Goal: Task Accomplishment & Management: Manage account settings

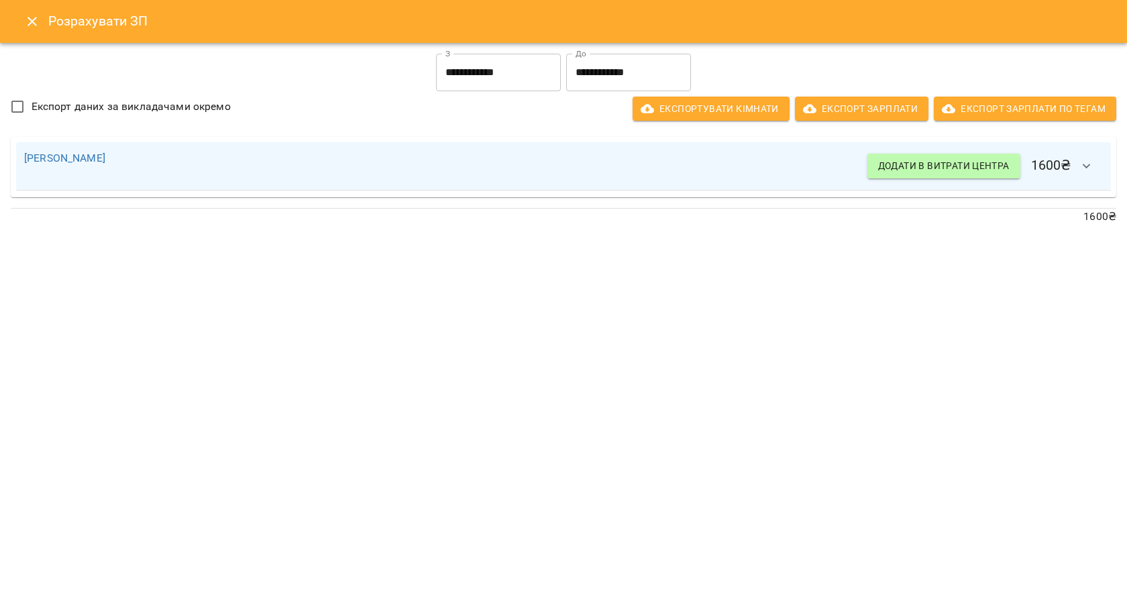
scroll to position [331, 0]
click at [42, 22] on button "Close" at bounding box center [32, 21] width 32 height 32
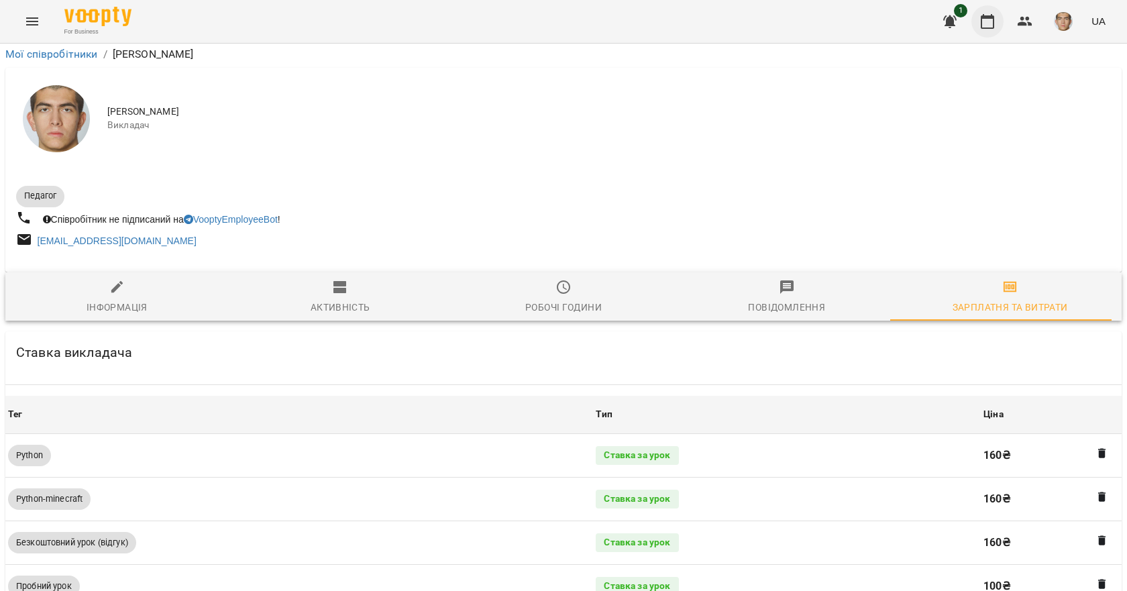
click at [1000, 15] on button "button" at bounding box center [987, 21] width 32 height 32
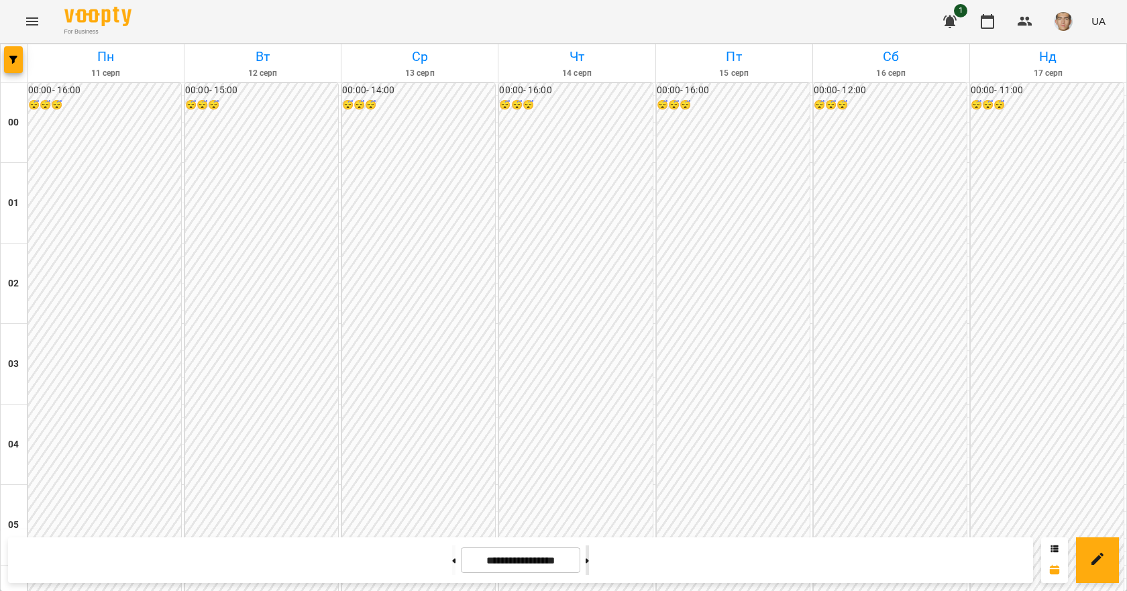
click at [589, 556] on button at bounding box center [586, 560] width 3 height 30
type input "**********"
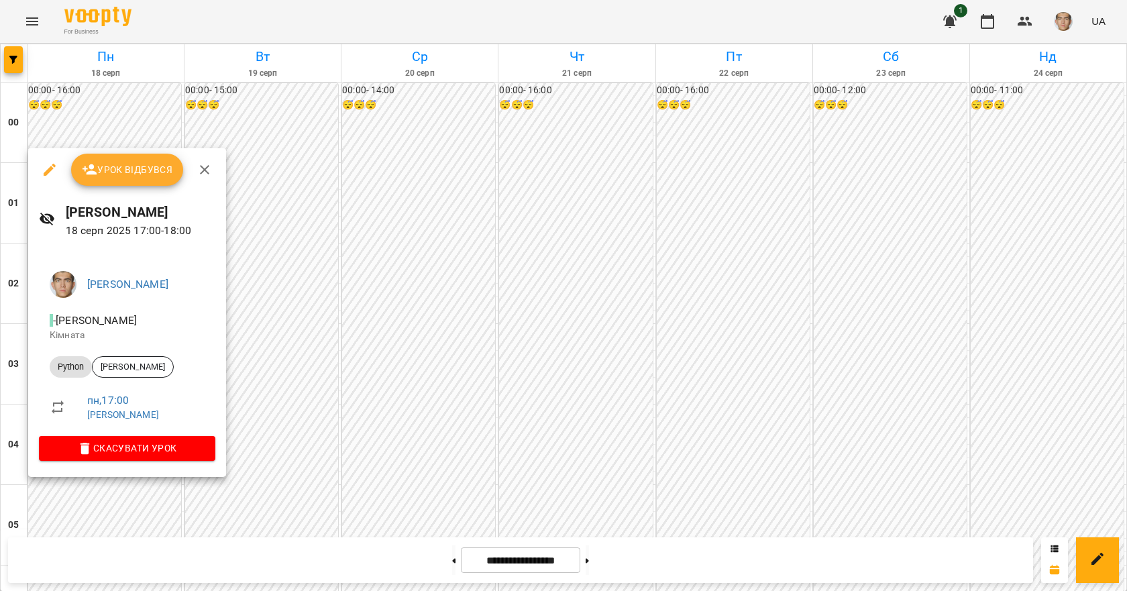
click at [159, 139] on div at bounding box center [563, 295] width 1127 height 591
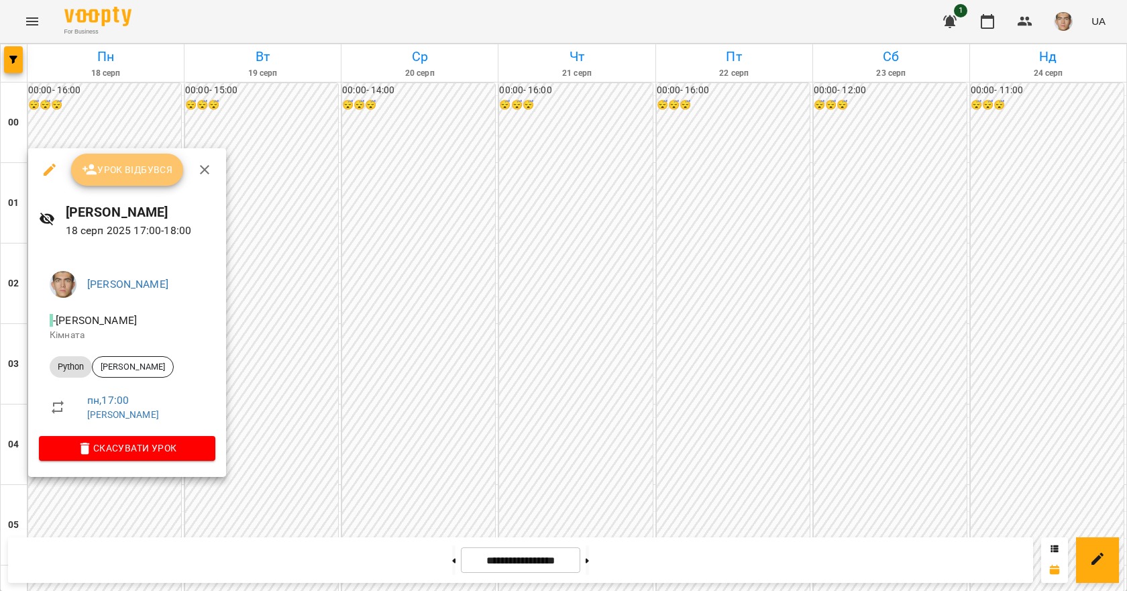
click at [115, 174] on span "Урок відбувся" at bounding box center [127, 170] width 91 height 16
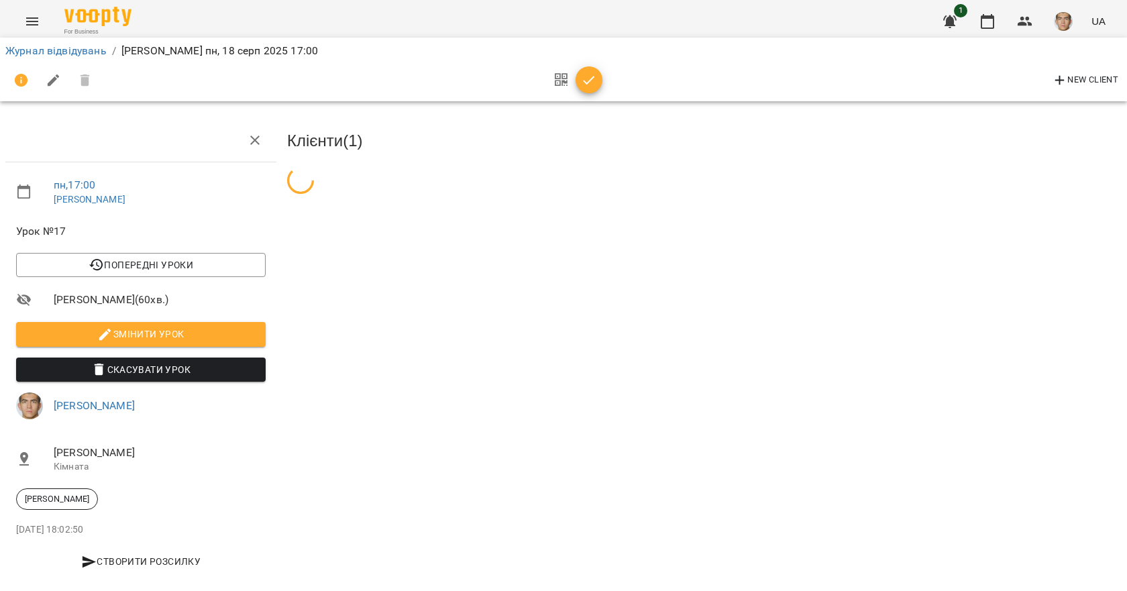
click at [593, 68] on button "button" at bounding box center [588, 79] width 27 height 27
